Goal: Transaction & Acquisition: Purchase product/service

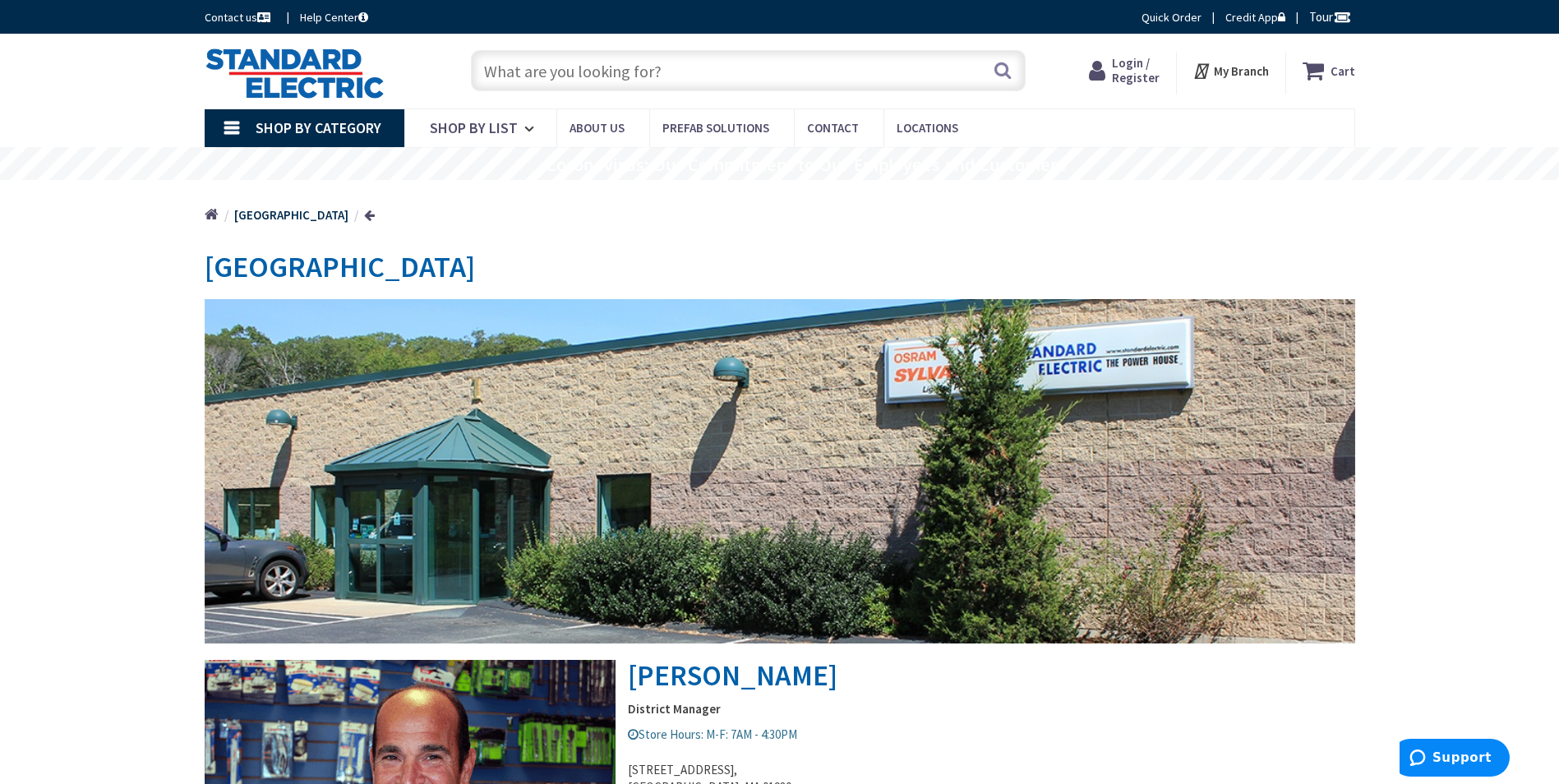
click at [559, 64] on input "text" at bounding box center [747, 71] width 554 height 41
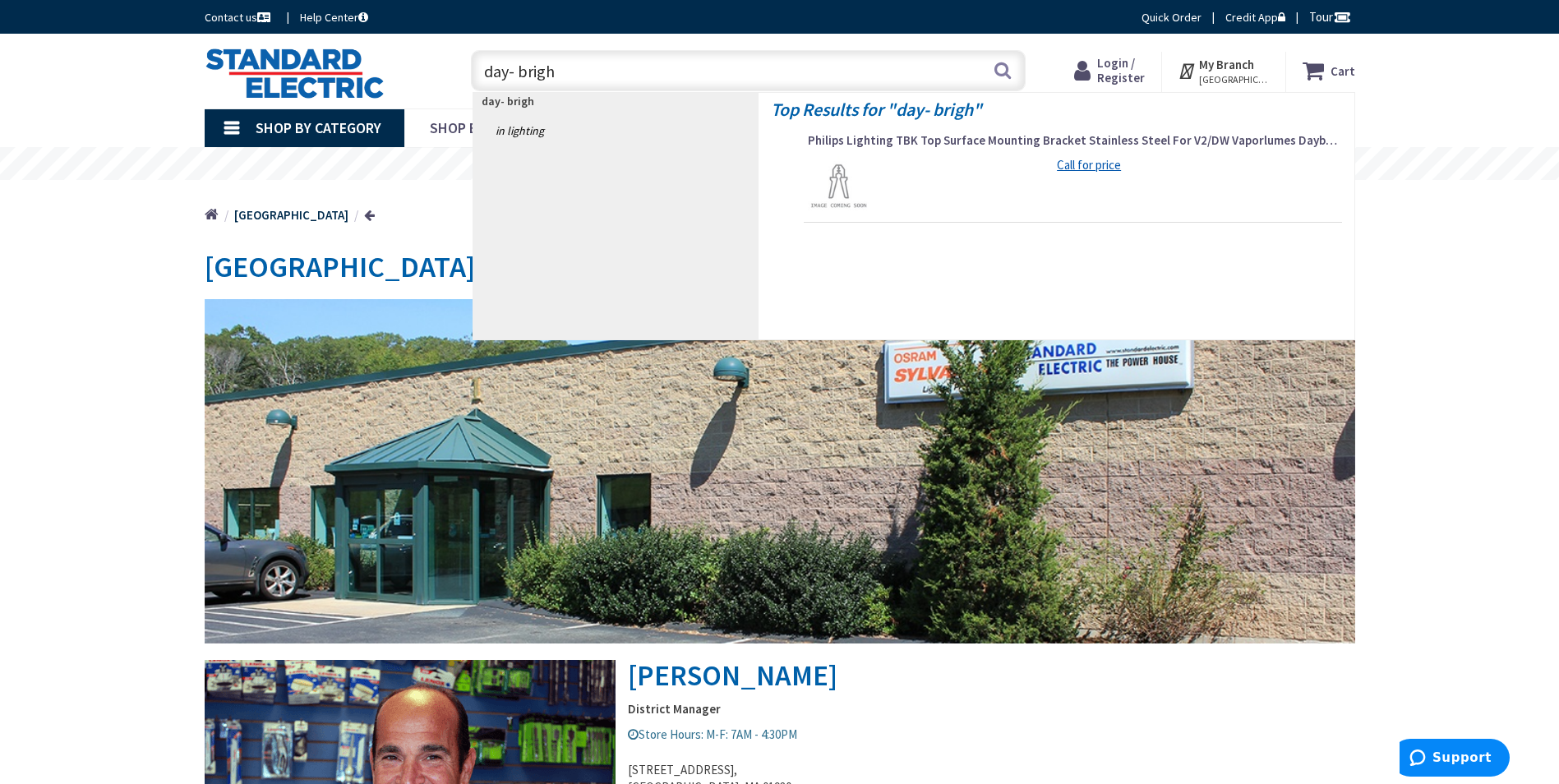
type input "day- bright"
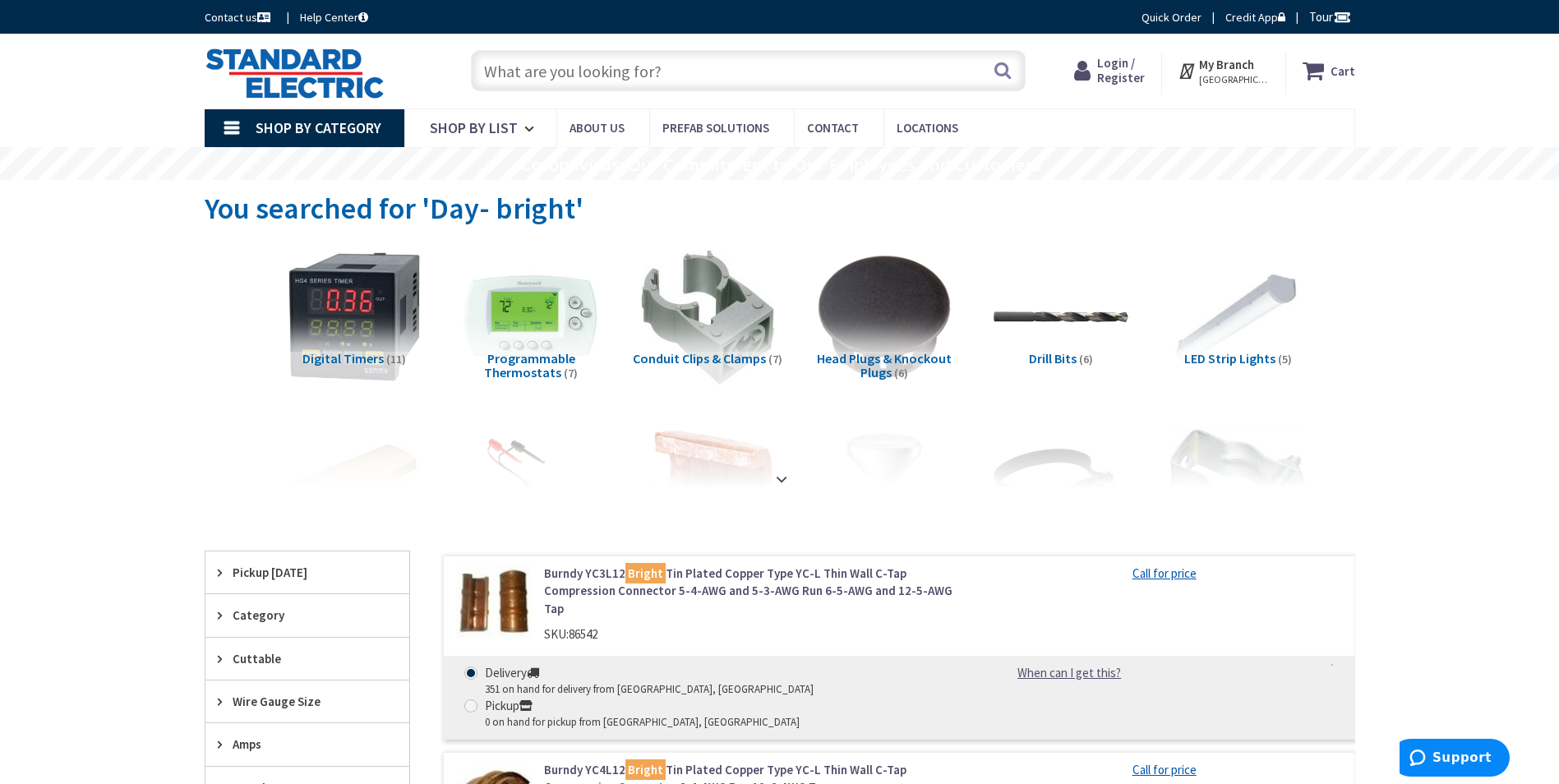
click at [599, 68] on input "text" at bounding box center [747, 71] width 554 height 41
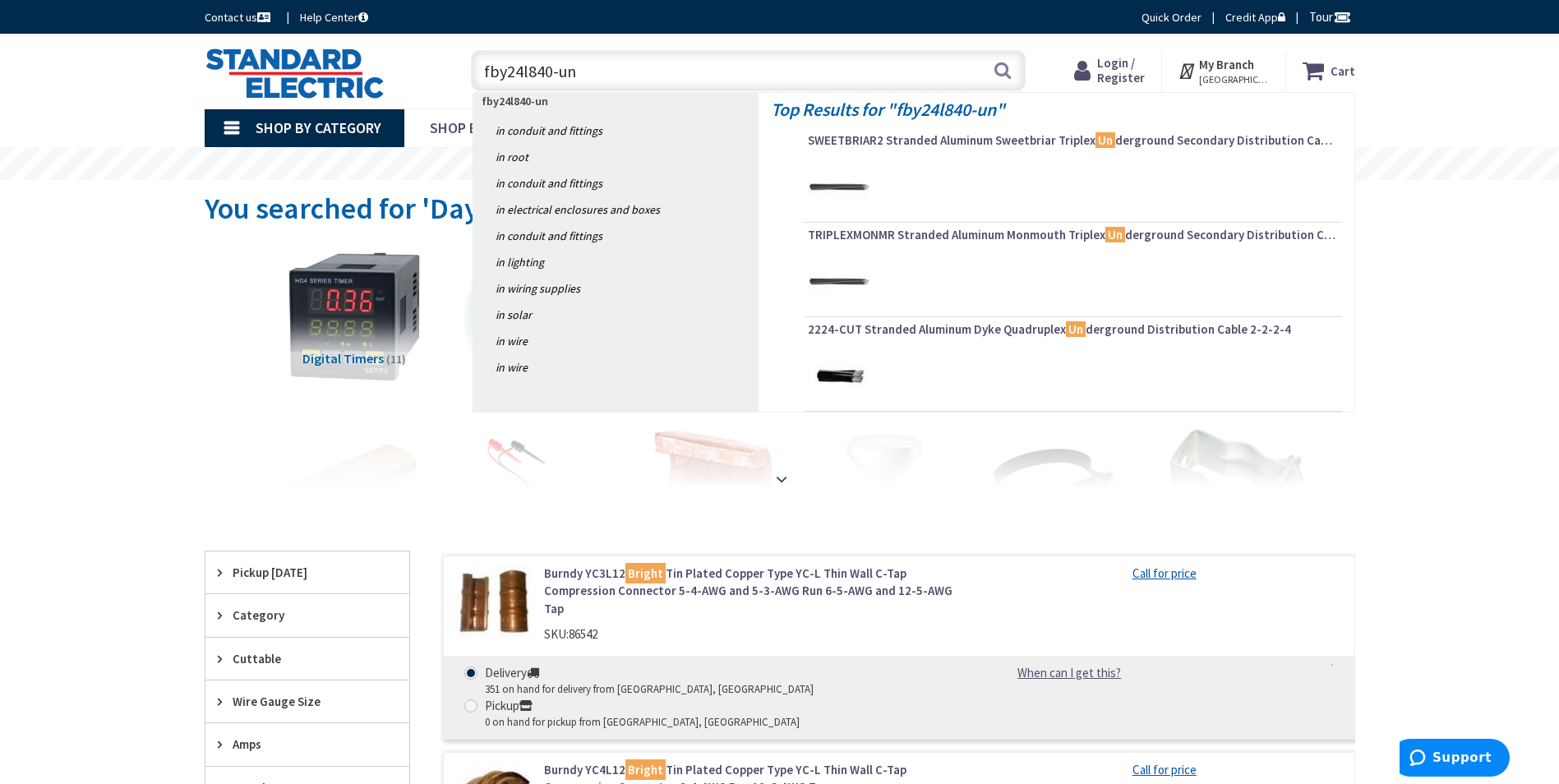
type input "fby24l840-unv"
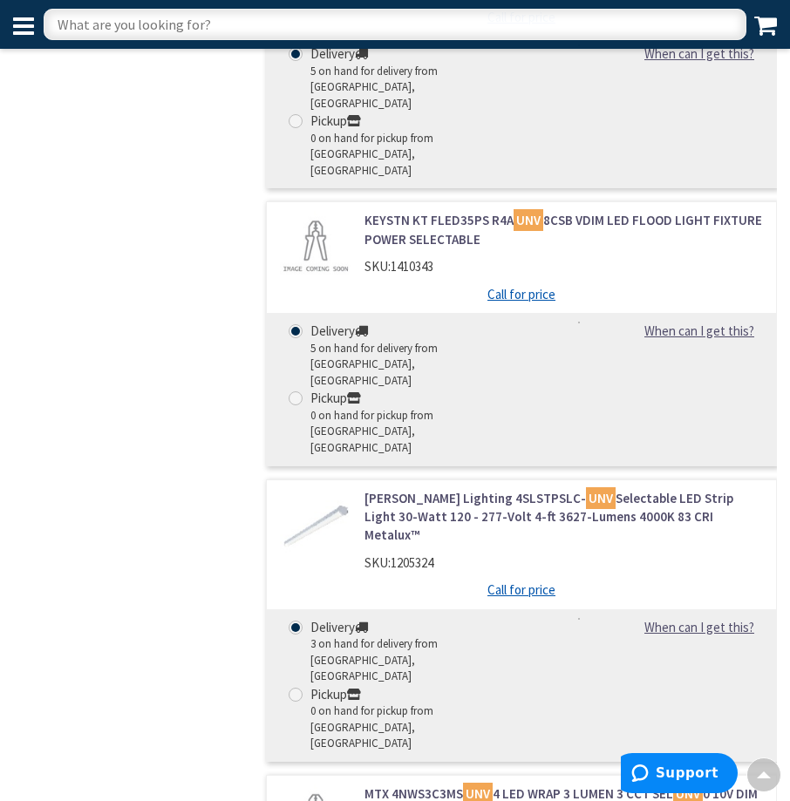
scroll to position [2523, 0]
click at [214, 23] on input "text" at bounding box center [395, 24] width 703 height 31
click at [206, 28] on input "text" at bounding box center [395, 24] width 703 height 31
type input "bay-brite"
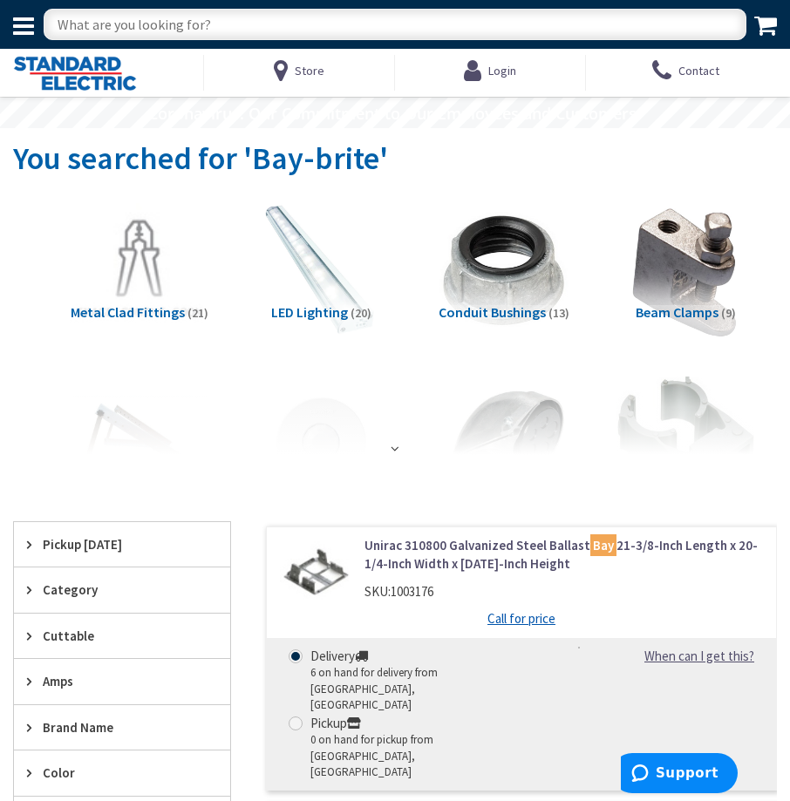
click at [323, 312] on span "LED Lighting" at bounding box center [309, 311] width 77 height 17
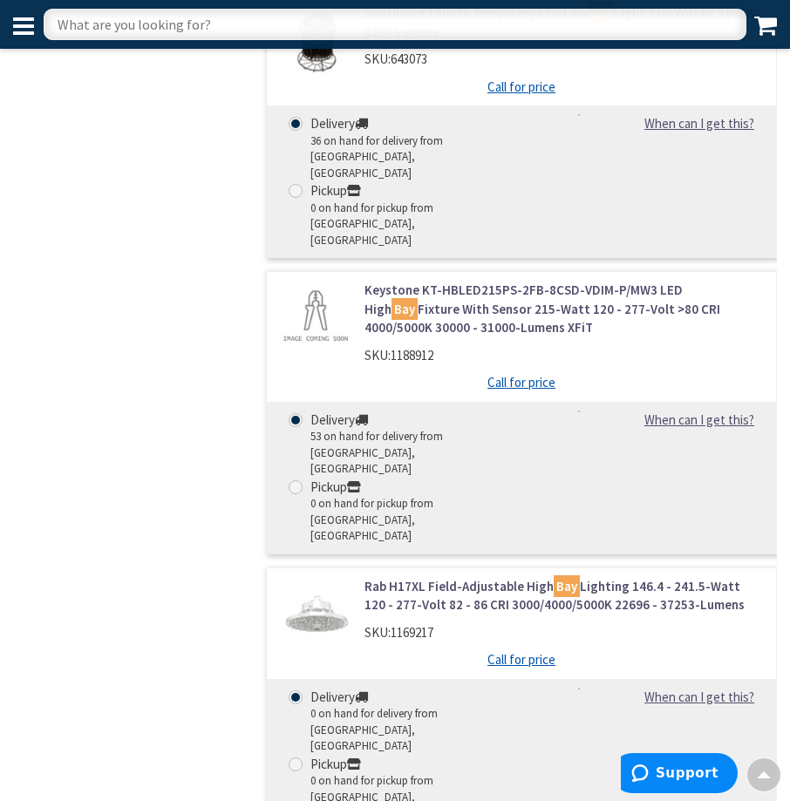
scroll to position [1536, 0]
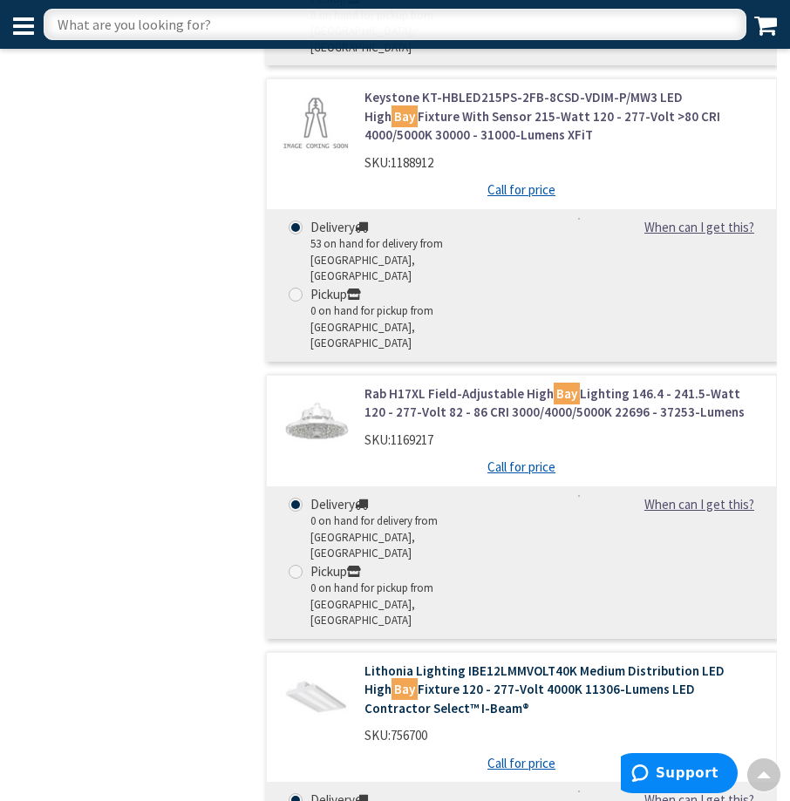
click at [483, 662] on link "Lithonia Lighting IBE12LMMVOLT40K Medium Distribution LED High Bay Fixture 120 …" at bounding box center [563, 690] width 398 height 56
